Goal: Task Accomplishment & Management: Manage account settings

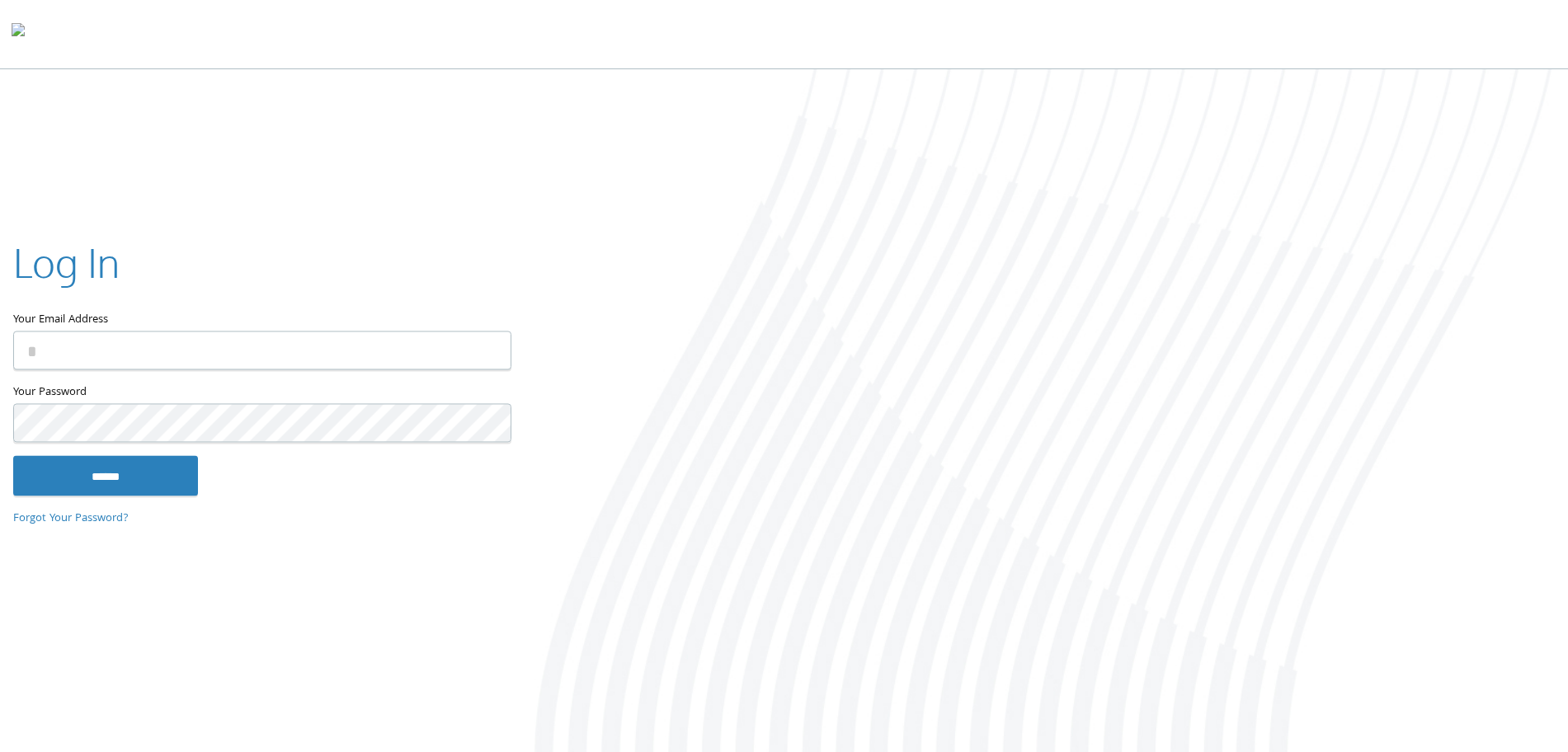
click at [132, 344] on input "Your Email Address" at bounding box center [262, 350] width 498 height 39
type input "**********"
click at [182, 464] on input "******" at bounding box center [105, 476] width 184 height 40
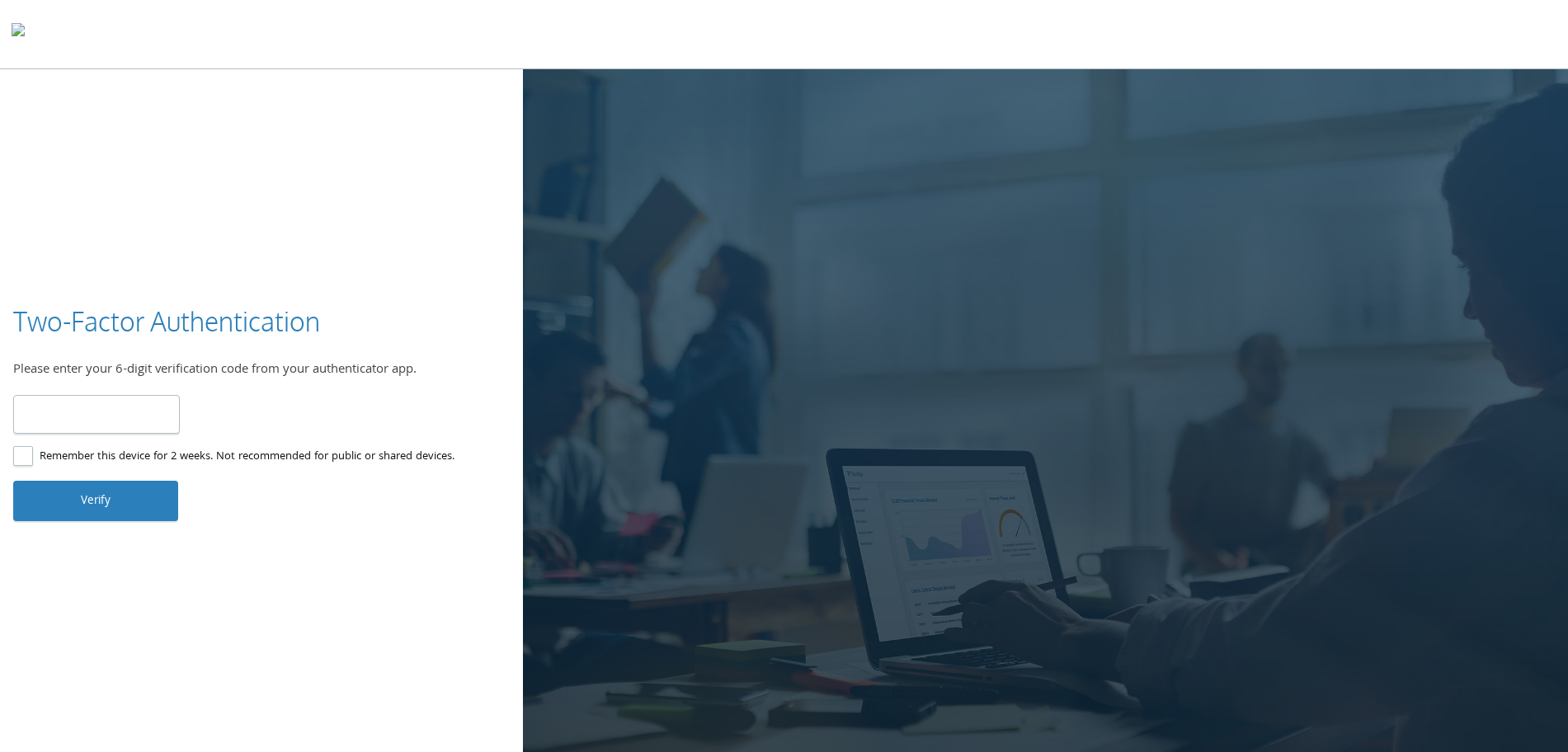
type input "******"
